Goal: Find contact information: Find contact information

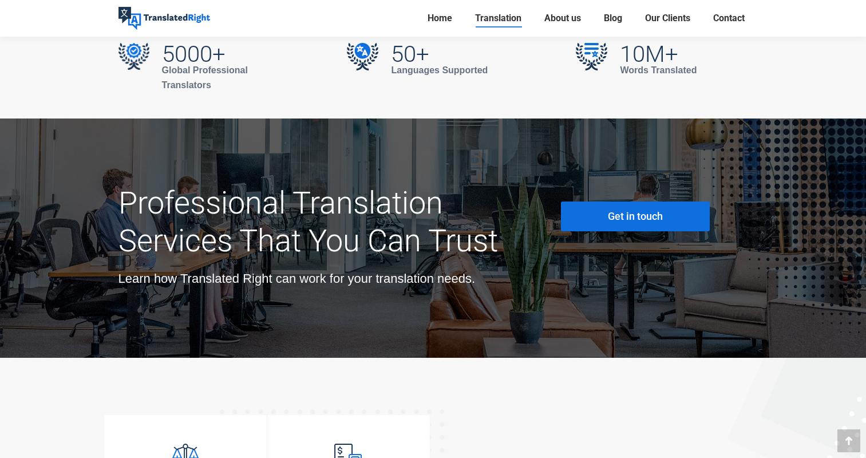
scroll to position [4118, 0]
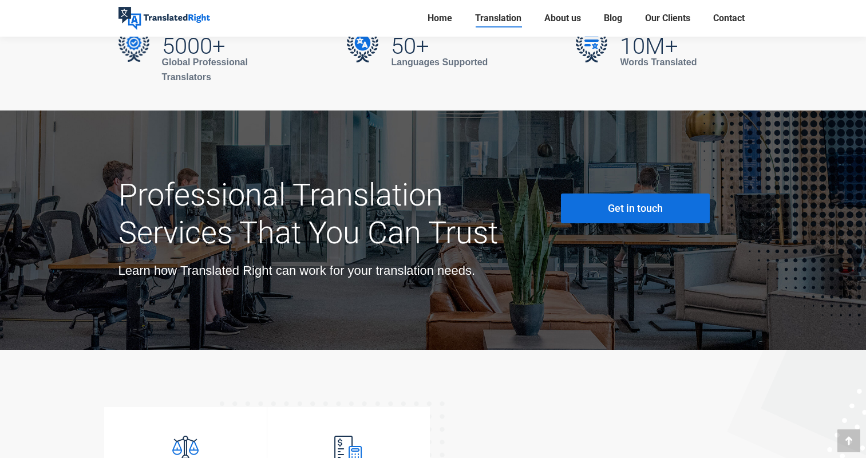
click at [663, 193] on link "Get in touch" at bounding box center [635, 208] width 149 height 30
